Goal: Information Seeking & Learning: Learn about a topic

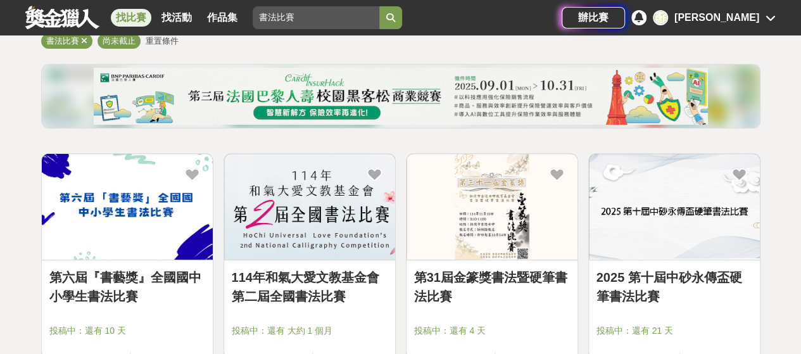
scroll to position [127, 0]
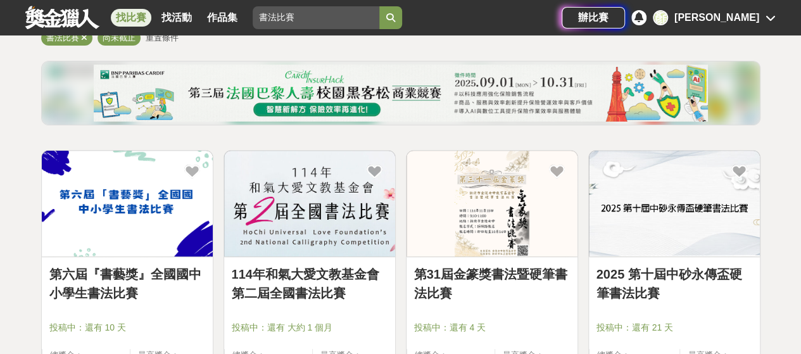
click at [284, 273] on link "114年和氣大愛文教基金會第二屆全國書法比賽" at bounding box center [310, 284] width 156 height 38
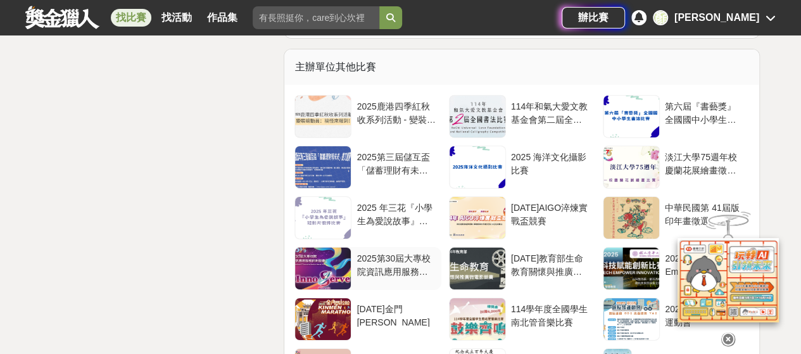
scroll to position [2153, 0]
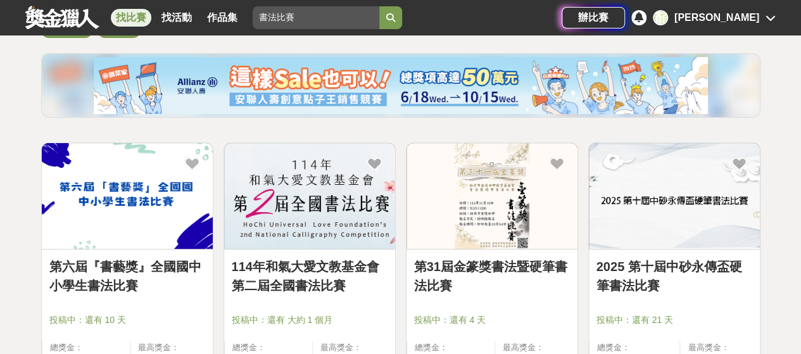
scroll to position [127, 0]
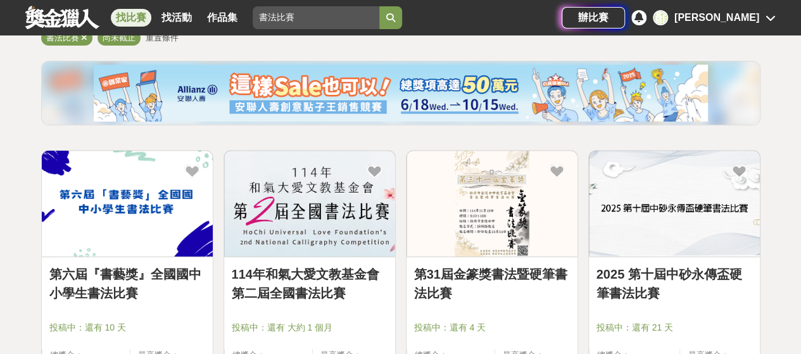
click at [469, 271] on link "第31屆金篆獎書法暨硬筆書法比賽" at bounding box center [492, 284] width 156 height 38
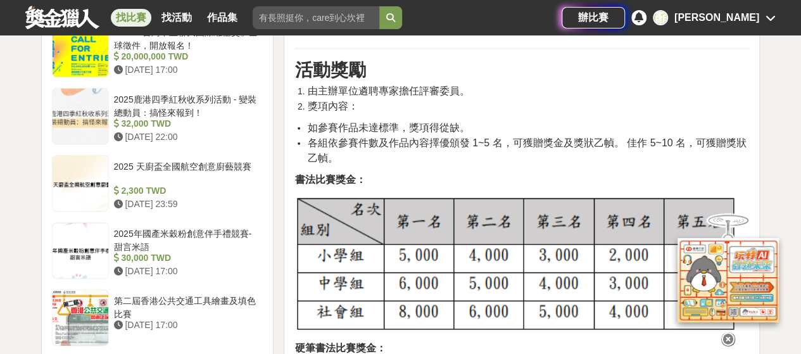
scroll to position [1457, 0]
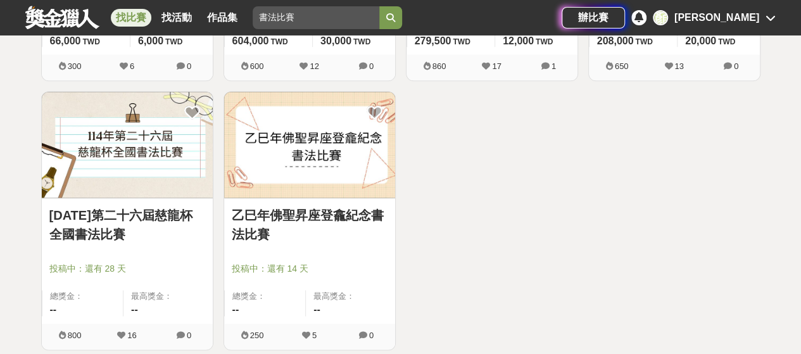
scroll to position [760, 0]
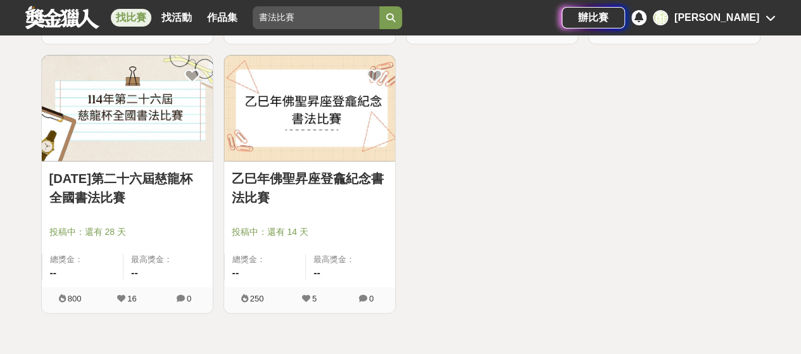
click at [281, 177] on link "乙巳年佛聖昇座登龕紀念書法比賽" at bounding box center [310, 188] width 156 height 38
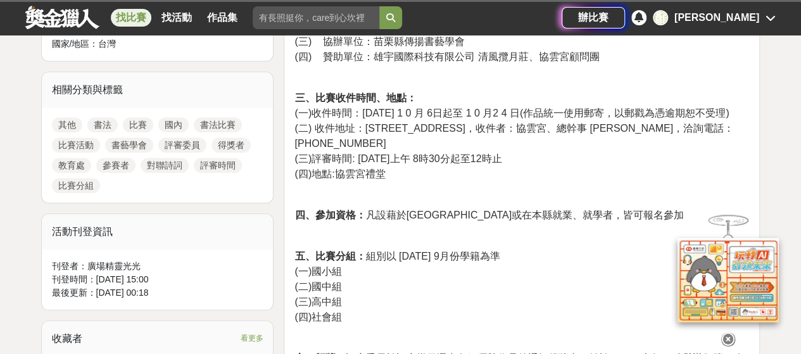
scroll to position [570, 0]
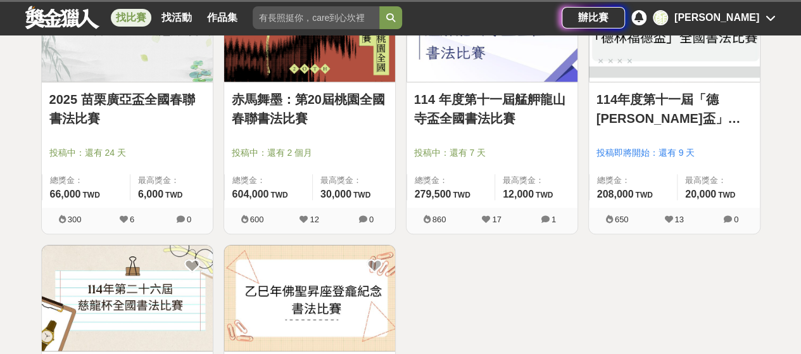
scroll to position [760, 0]
